Goal: Task Accomplishment & Management: Use online tool/utility

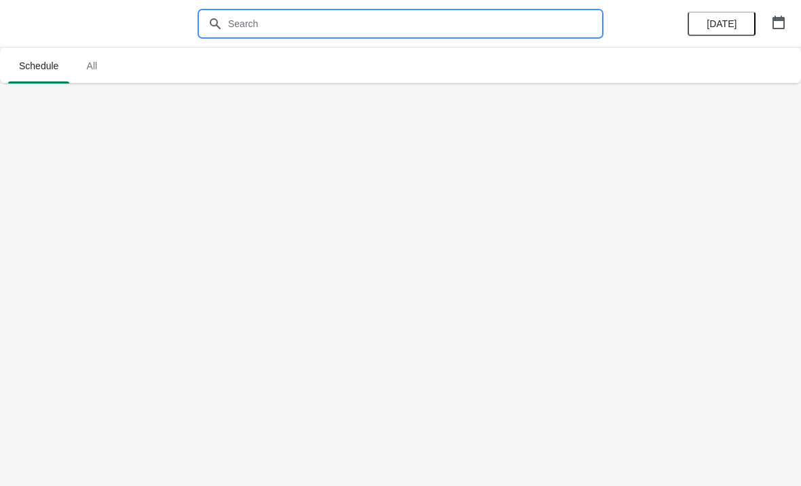
click at [280, 24] on input "text" at bounding box center [413, 24] width 373 height 24
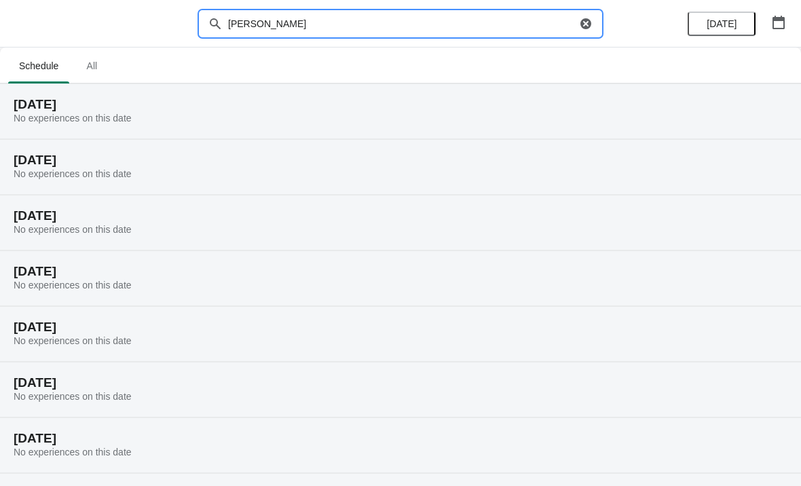
type input "Brittany scurry"
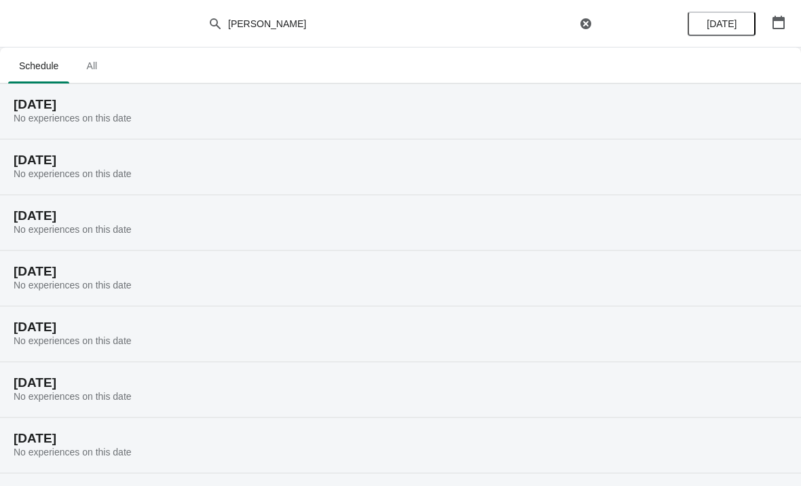
click at [102, 61] on span "All" at bounding box center [92, 66] width 34 height 24
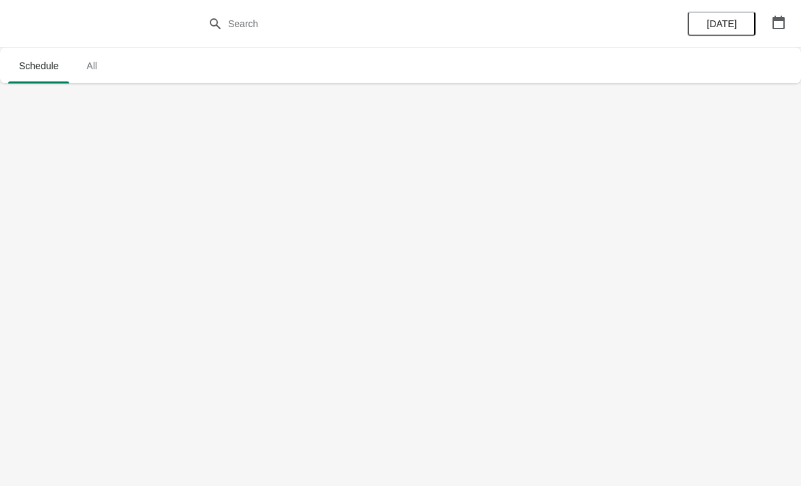
click at [773, 22] on icon "button" at bounding box center [778, 23] width 12 height 14
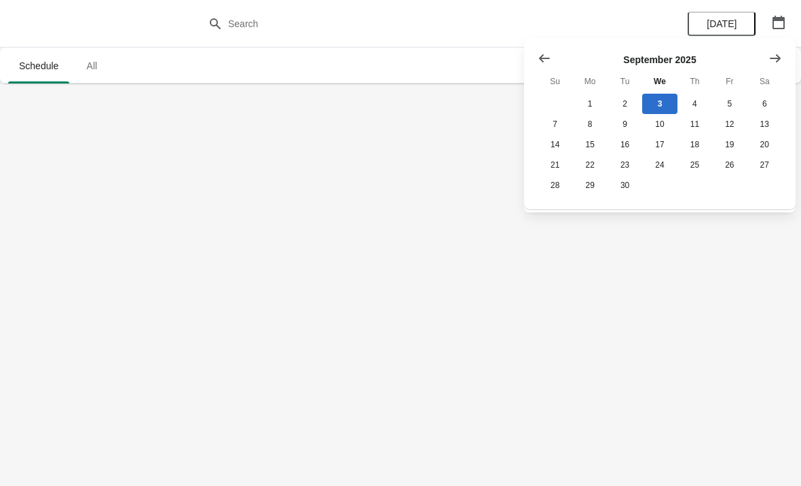
click at [542, 56] on icon "Show previous month, August 2025" at bounding box center [544, 58] width 11 height 8
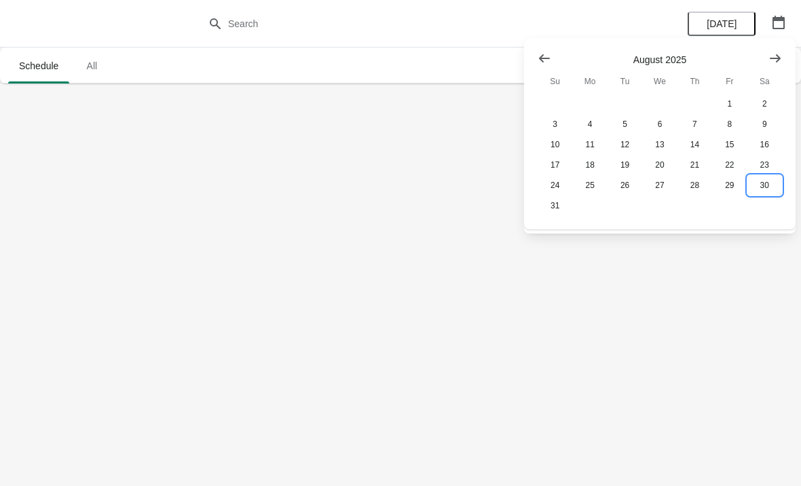
click at [768, 186] on button "30" at bounding box center [764, 185] width 35 height 20
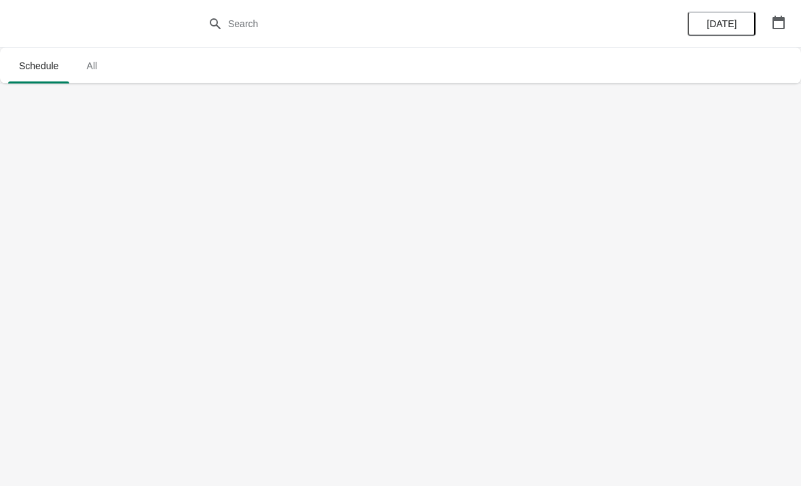
click at [100, 67] on span "All" at bounding box center [92, 66] width 34 height 24
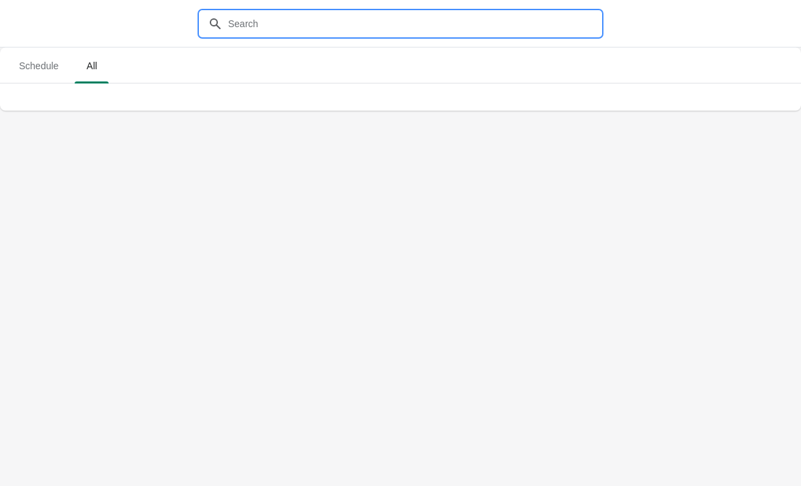
click at [307, 22] on input "text" at bounding box center [413, 24] width 373 height 24
type input "Brittany scurry"
